Goal: Transaction & Acquisition: Obtain resource

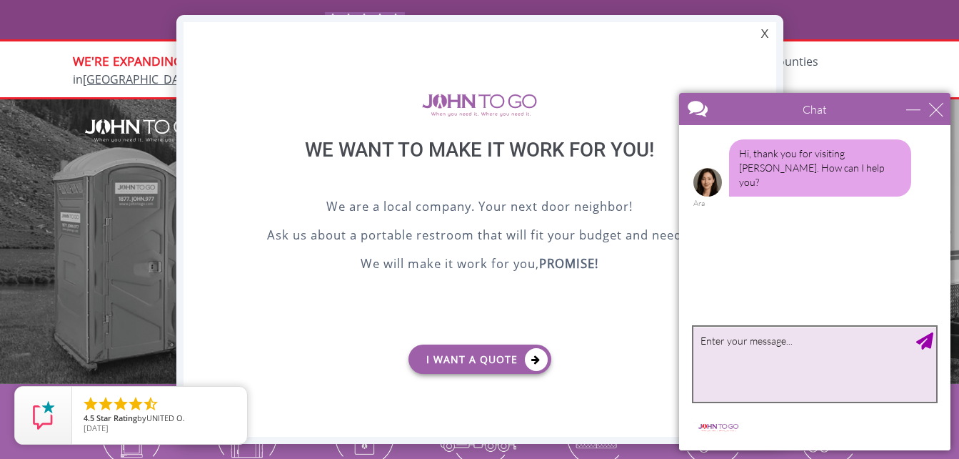
click at [748, 342] on textarea "type your message" at bounding box center [815, 363] width 243 height 75
type textarea "looking quote"
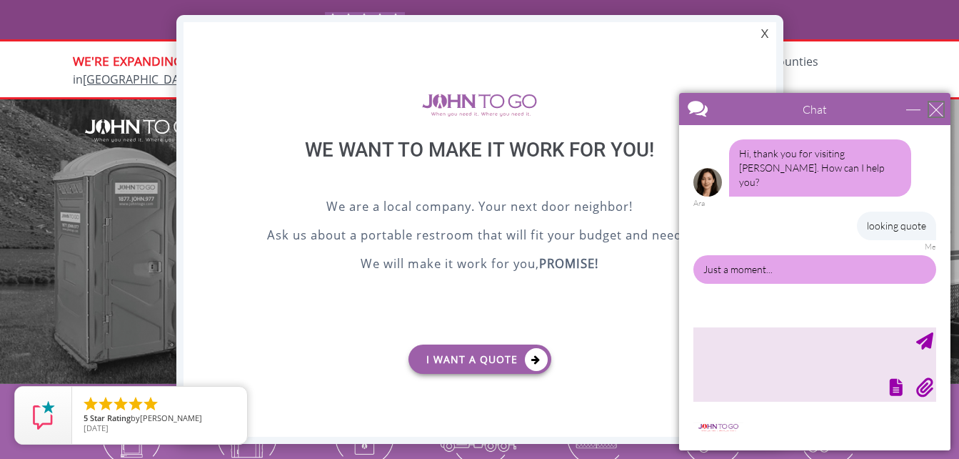
click at [933, 104] on div "close" at bounding box center [936, 109] width 14 height 14
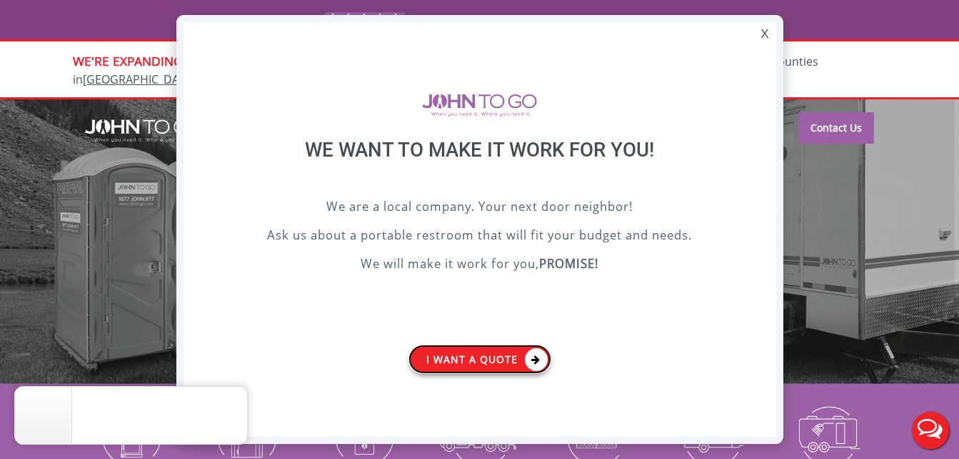
click at [503, 361] on link "I want a Quote" at bounding box center [480, 358] width 143 height 29
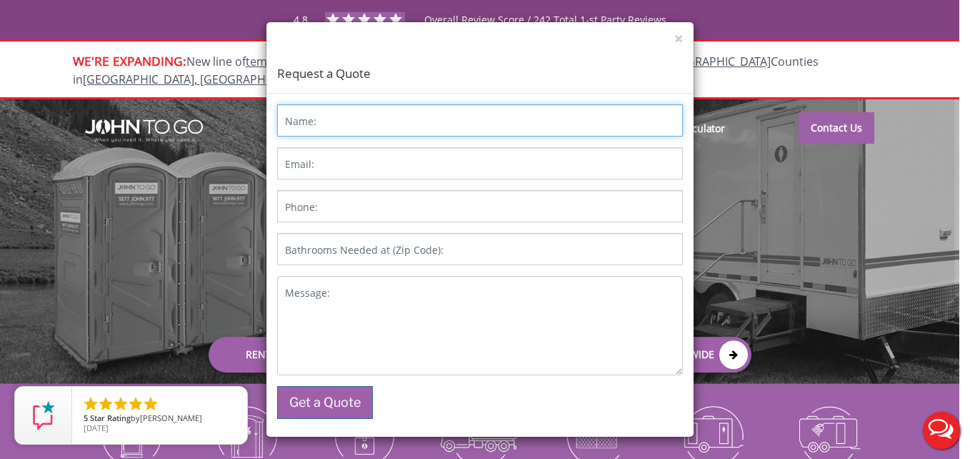
click at [378, 120] on input "Name:" at bounding box center [480, 120] width 406 height 32
type input "Gee R"
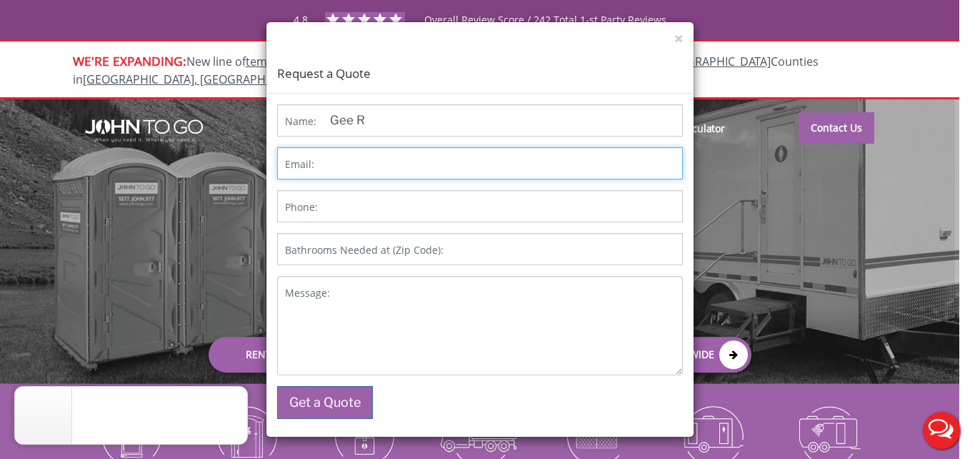
type input "G"
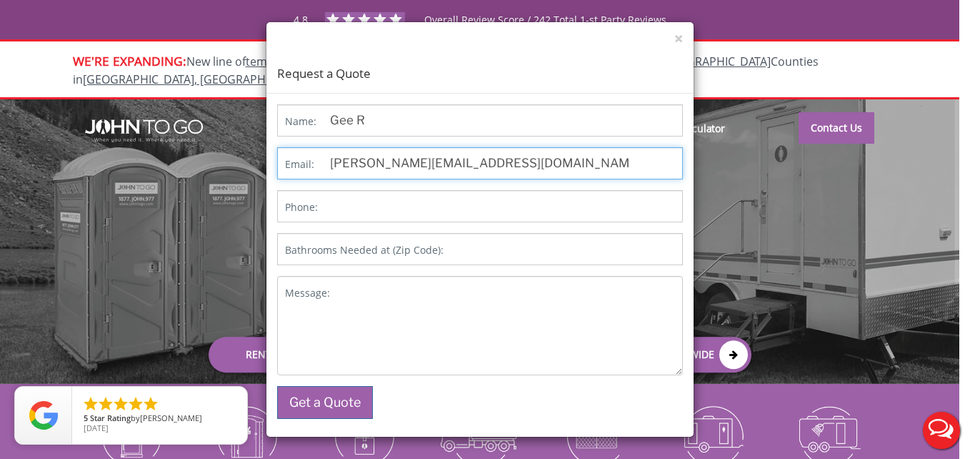
type input "[PERSON_NAME][EMAIL_ADDRESS][DOMAIN_NAME]"
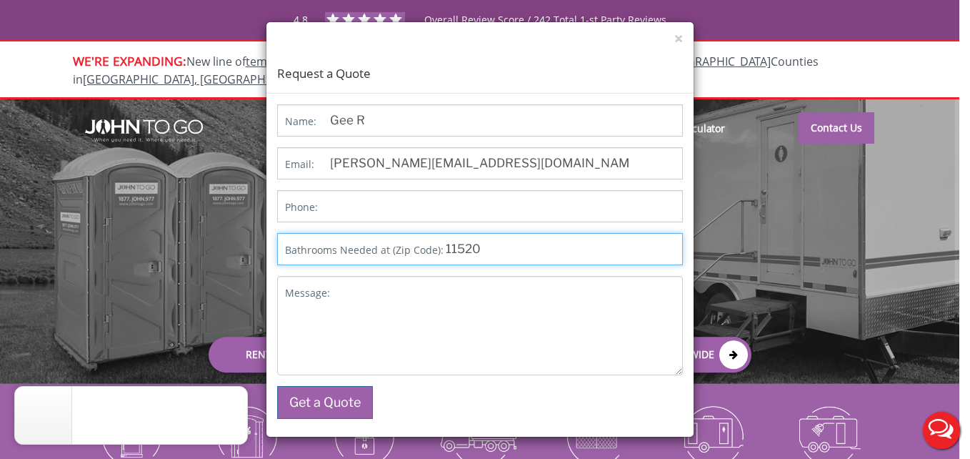
type input "11520"
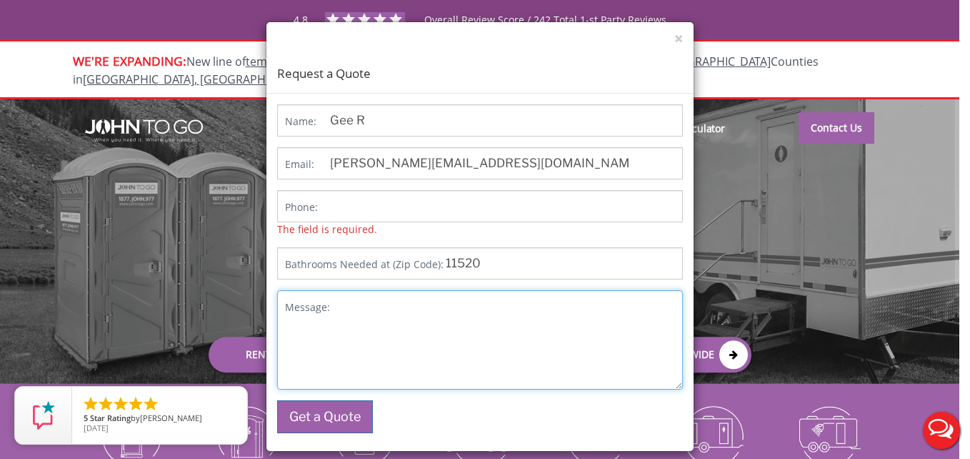
click at [525, 316] on textarea "Message:" at bounding box center [480, 339] width 406 height 99
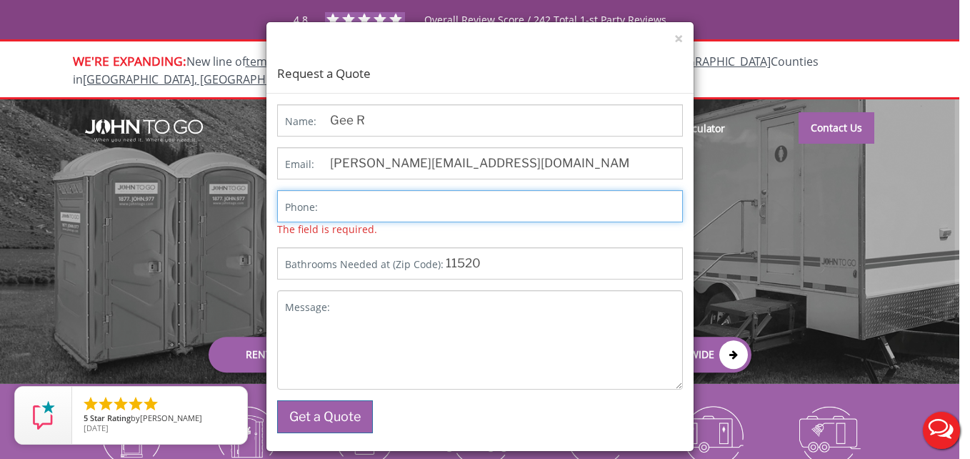
click at [414, 211] on input "Phone:" at bounding box center [480, 206] width 406 height 32
click at [377, 206] on input "[PHONE_NUMBER]" at bounding box center [480, 206] width 406 height 32
click at [400, 205] on input "[PHONE_NUMBER]" at bounding box center [480, 206] width 406 height 32
type input "[PHONE_NUMBER]"
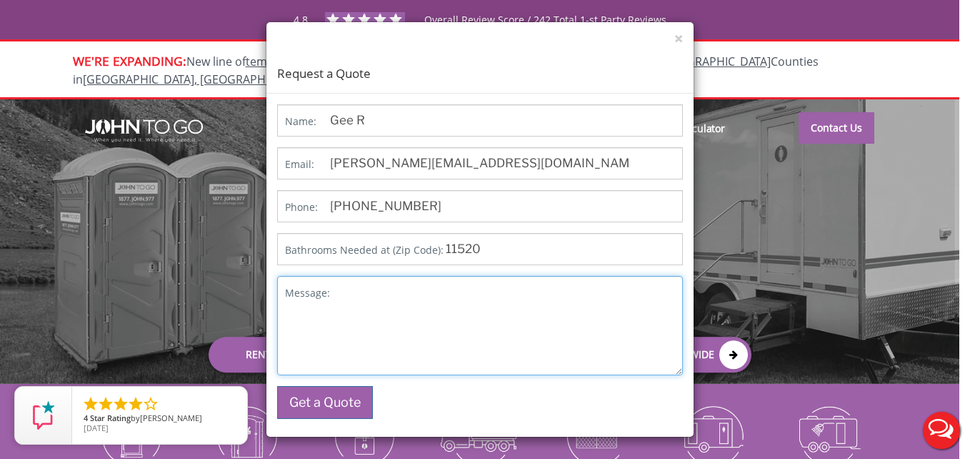
click at [418, 334] on textarea "Message:" at bounding box center [480, 325] width 406 height 99
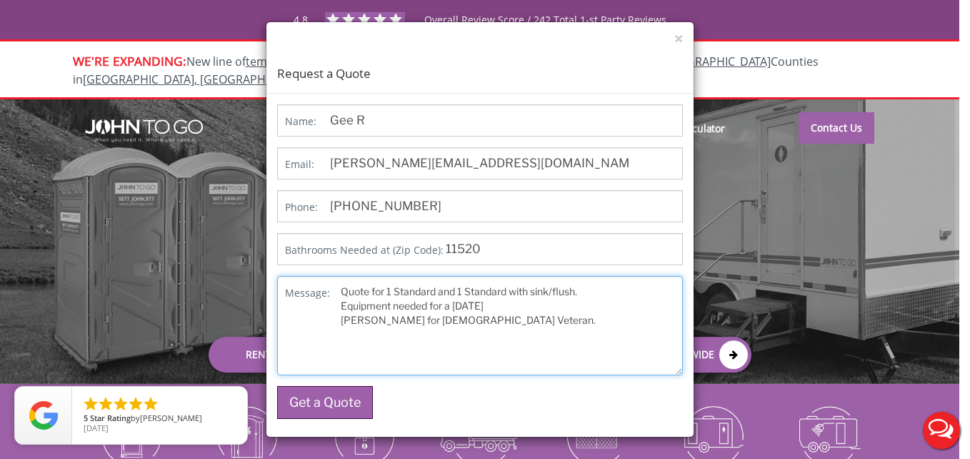
type textarea "Quote for 1 Standard and 1 Standard with sink/flush. Equipment needed for a [DA…"
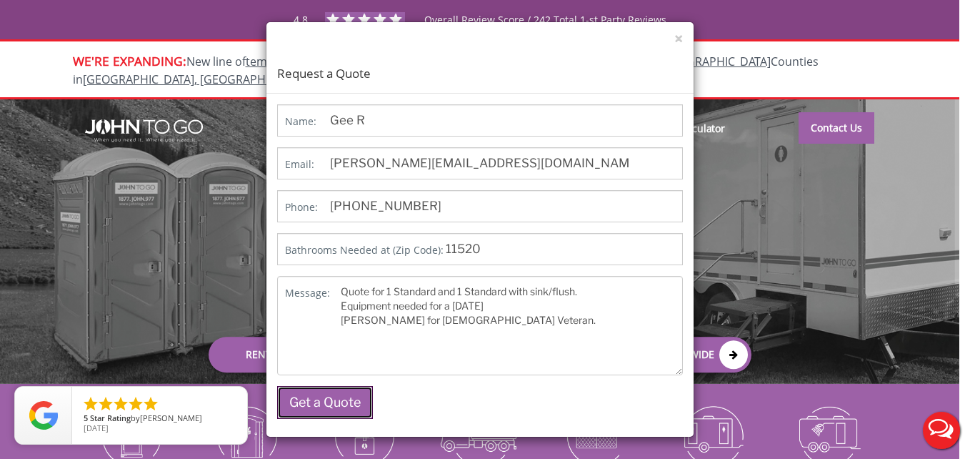
click at [334, 399] on button "Get a Quote" at bounding box center [325, 402] width 96 height 33
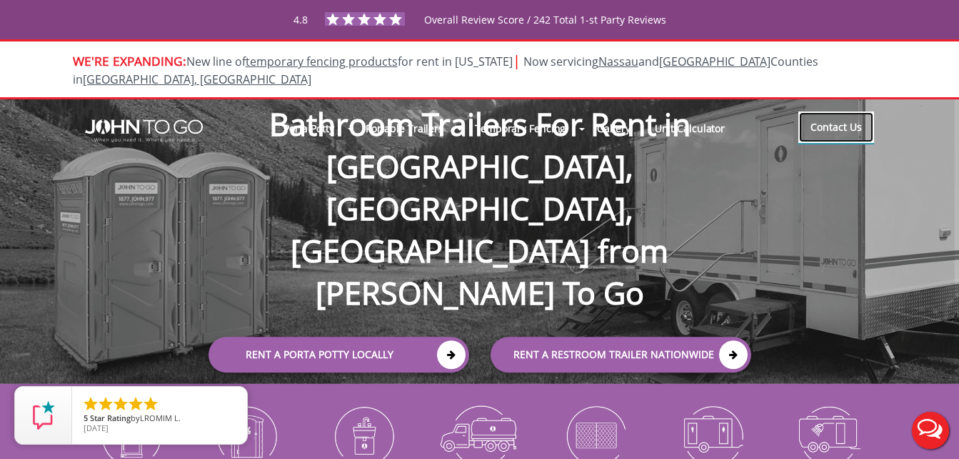
click at [841, 111] on link "Contact Us" at bounding box center [837, 126] width 76 height 31
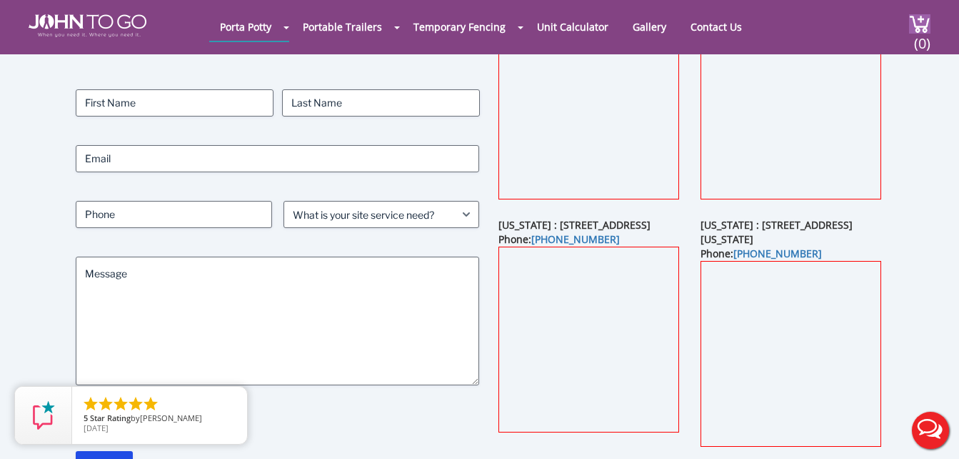
scroll to position [143, 0]
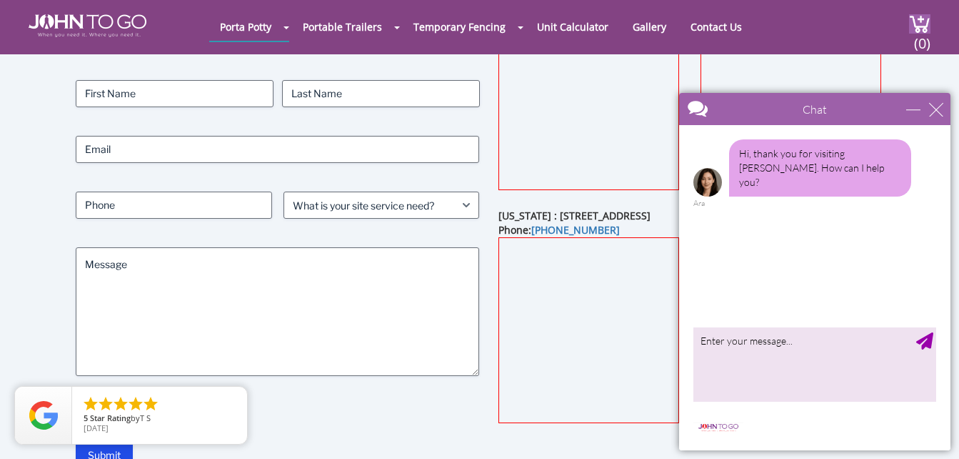
click at [941, 116] on div "Chat" at bounding box center [814, 109] width 271 height 32
click at [934, 111] on div "close" at bounding box center [936, 109] width 14 height 14
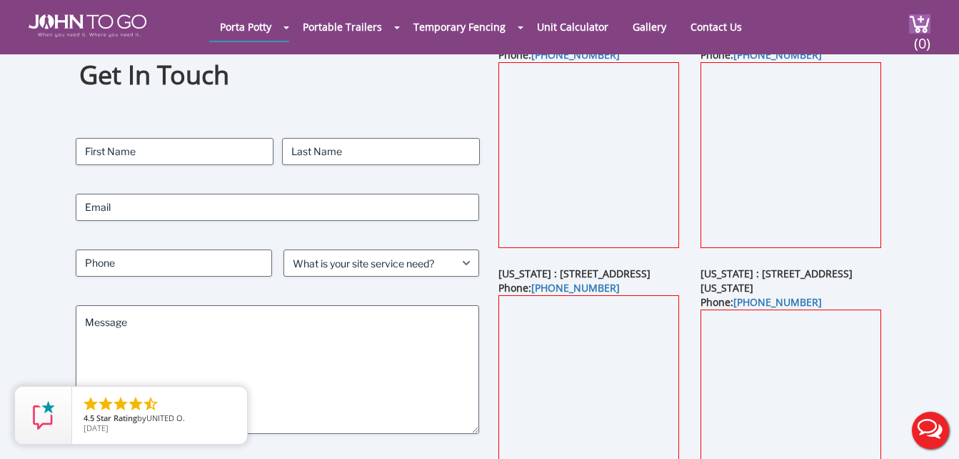
scroll to position [0, 0]
